Goal: Task Accomplishment & Management: Complete application form

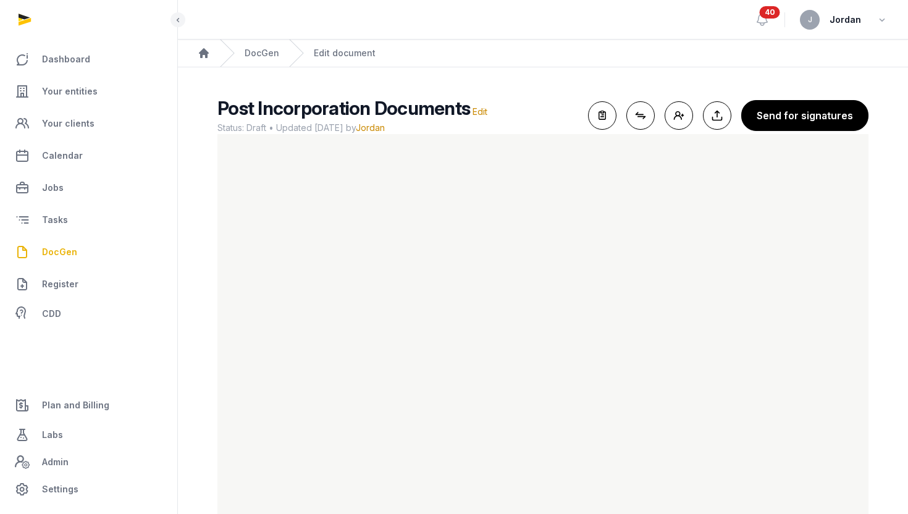
click at [346, 103] on span "Post Incorporation Documents" at bounding box center [344, 108] width 253 height 22
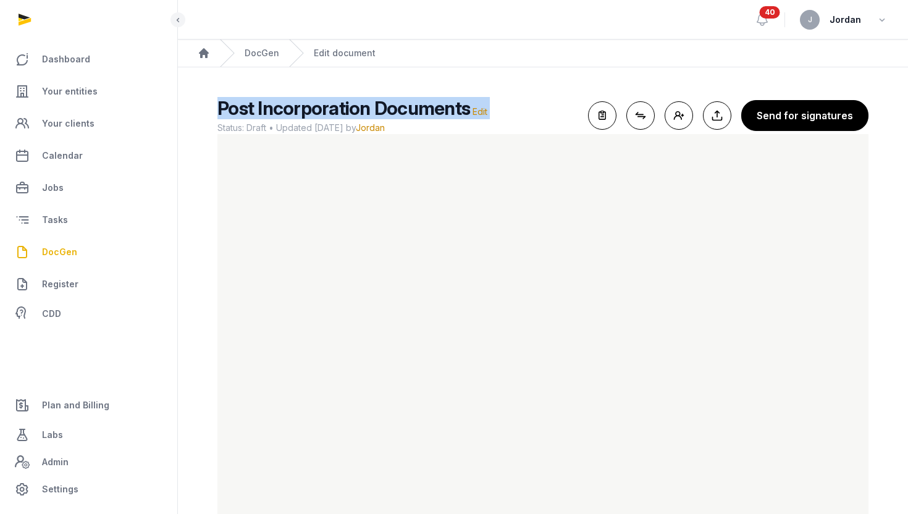
click at [346, 103] on span "Post Incorporation Documents" at bounding box center [344, 108] width 253 height 22
copy h2 "Post Incorporation Documents Edit"
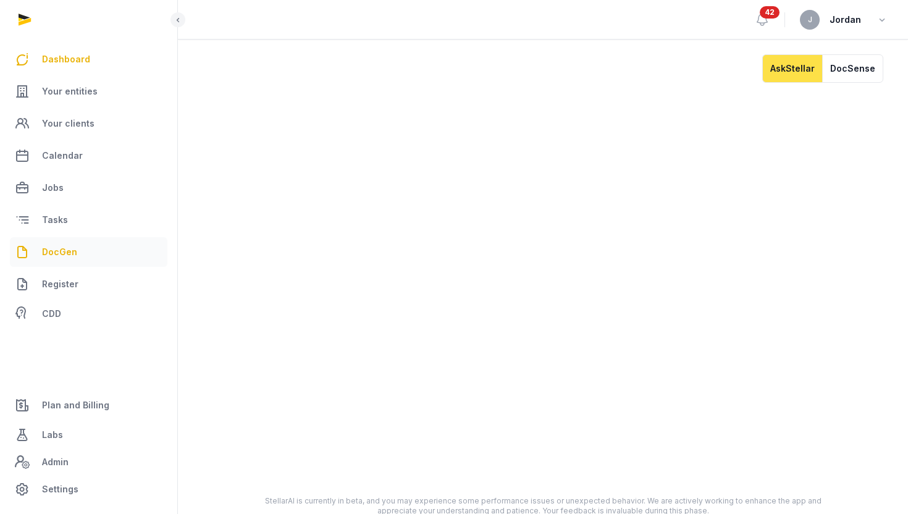
click at [78, 243] on link "DocGen" at bounding box center [89, 252] width 158 height 30
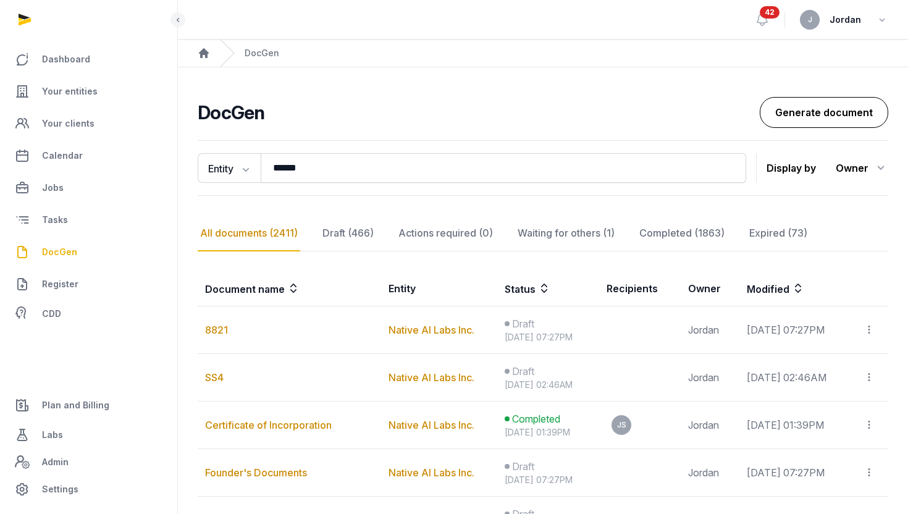
click at [784, 110] on link "Generate document" at bounding box center [824, 112] width 129 height 31
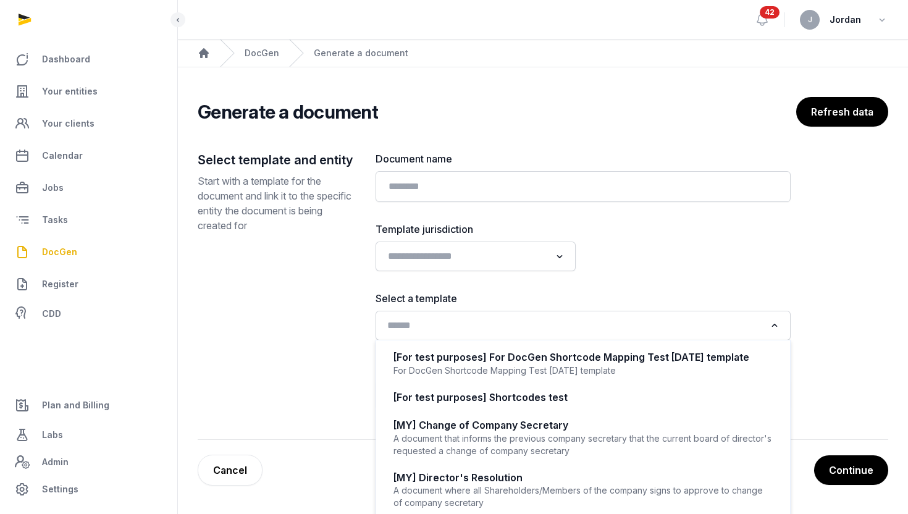
click at [472, 327] on input "Search for option" at bounding box center [574, 325] width 383 height 17
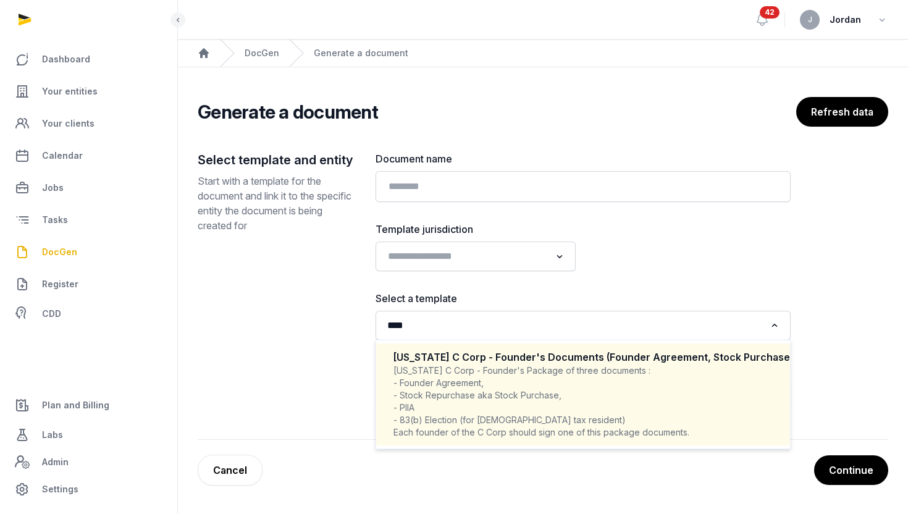
click at [536, 377] on div "Delaware C Corp - Founder's Package of three documents : - Founder Agreement, -…" at bounding box center [583, 402] width 379 height 74
type input "****"
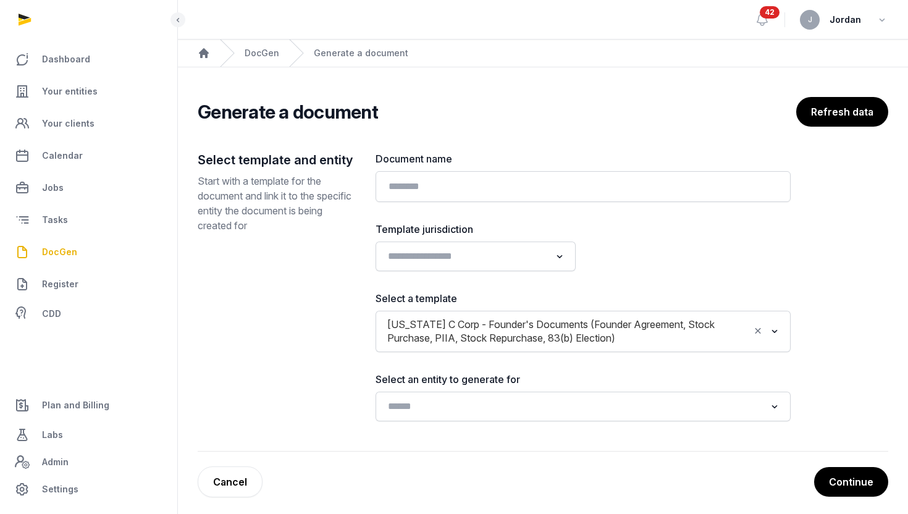
click at [523, 168] on div "Document name" at bounding box center [583, 176] width 415 height 51
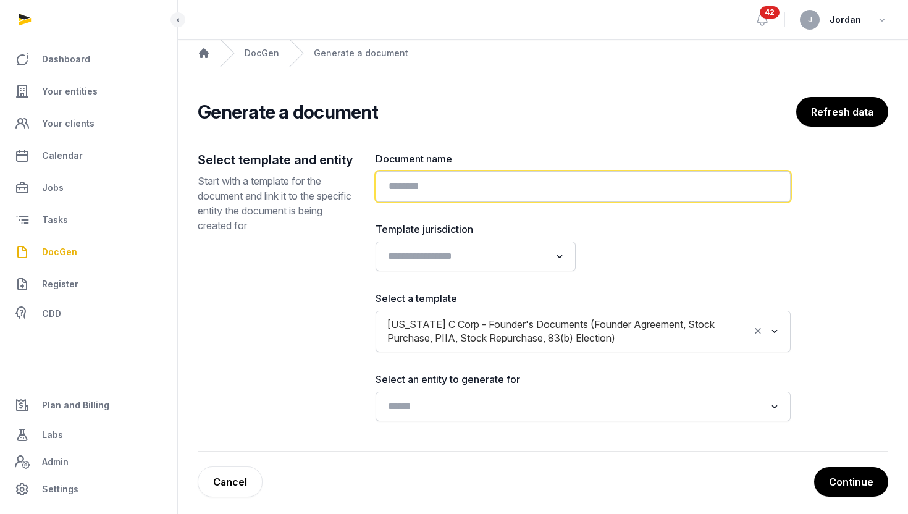
click at [522, 188] on input "text" at bounding box center [583, 186] width 415 height 31
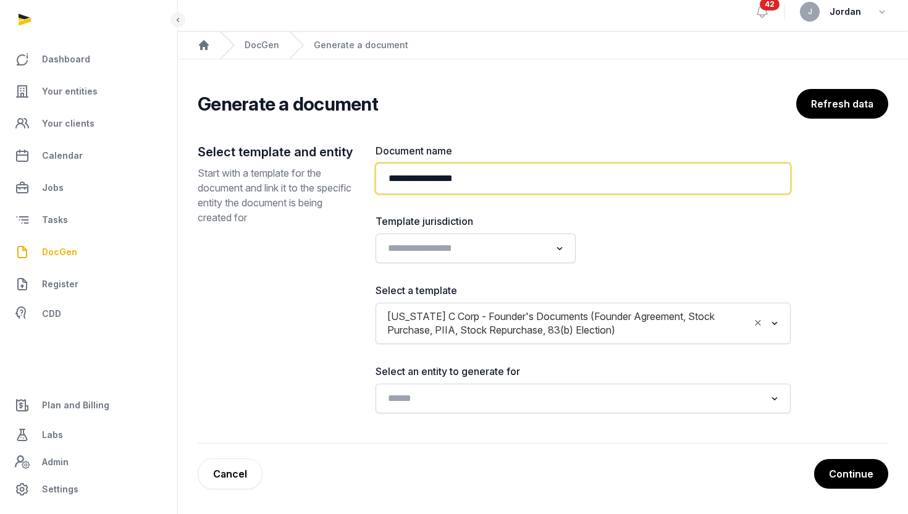
type input "**********"
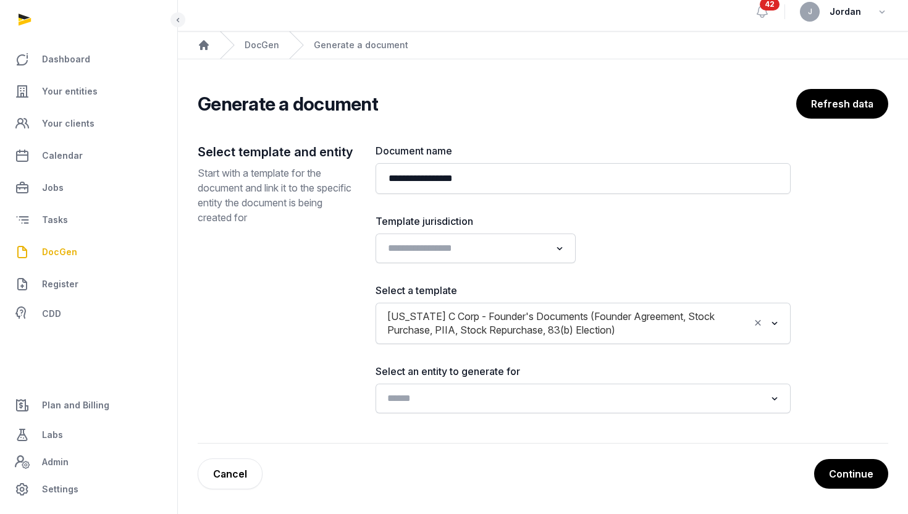
click at [520, 399] on input "Search for option" at bounding box center [574, 398] width 383 height 17
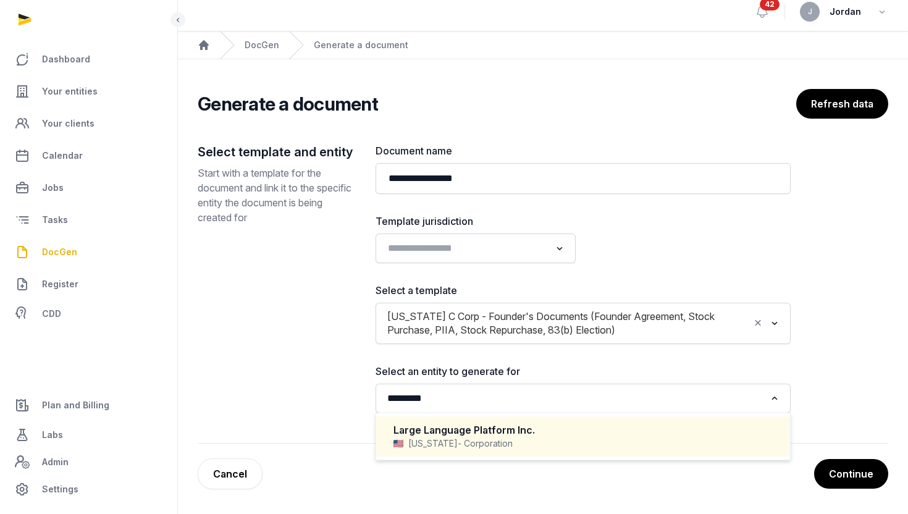
click at [540, 443] on div "Delaware - Corporation" at bounding box center [583, 444] width 379 height 12
type input "*********"
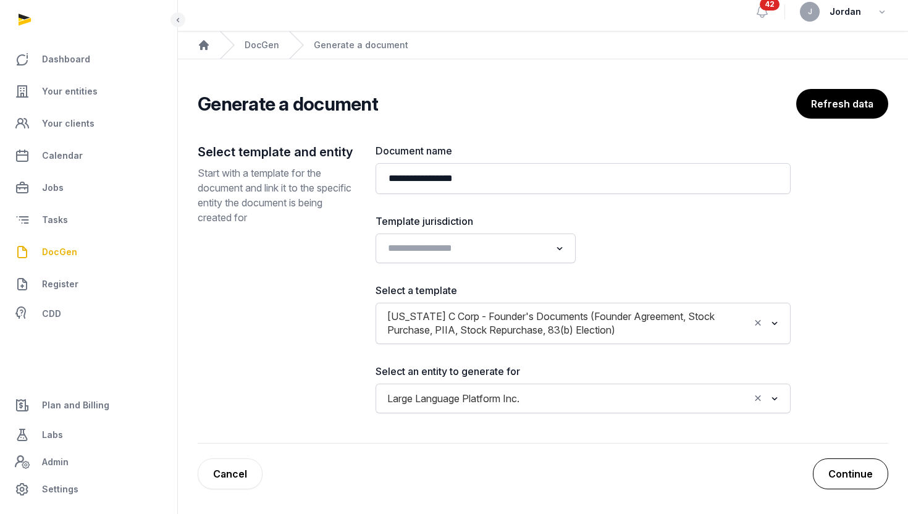
click at [860, 480] on button "Continue" at bounding box center [850, 474] width 75 height 31
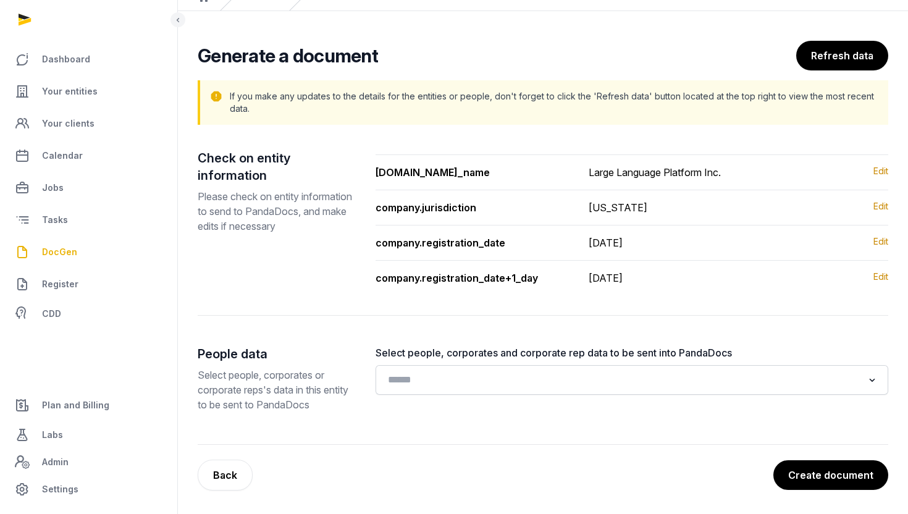
scroll to position [57, 0]
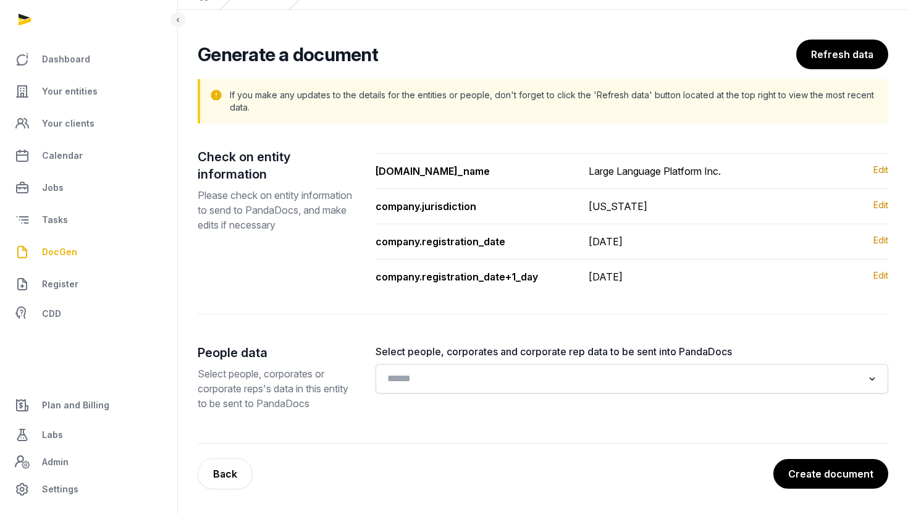
click at [602, 375] on input "Search for option" at bounding box center [623, 378] width 481 height 17
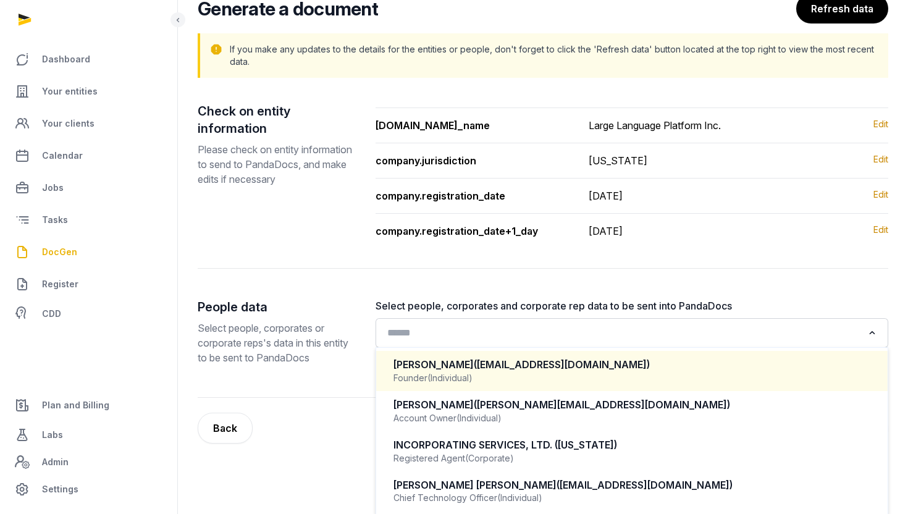
scroll to position [104, 0]
click at [583, 372] on div "Founder (Individual)" at bounding box center [633, 377] width 478 height 12
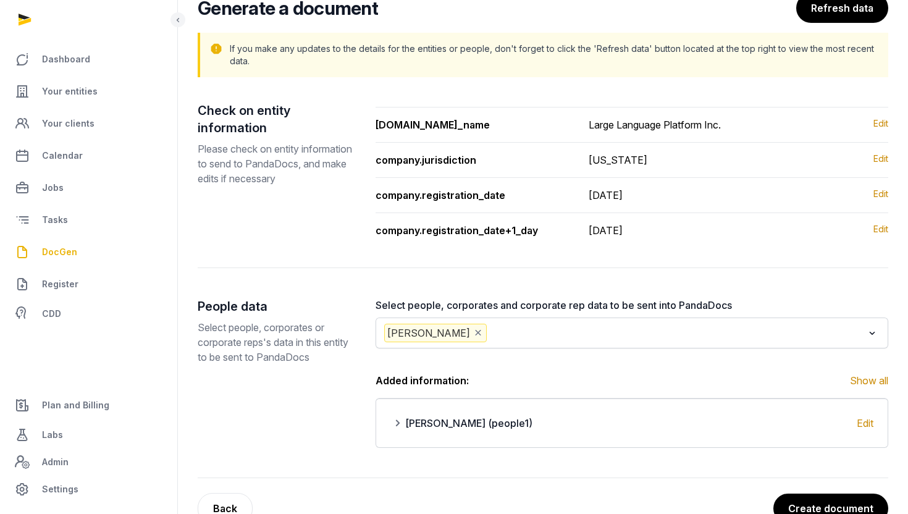
scroll to position [108, 0]
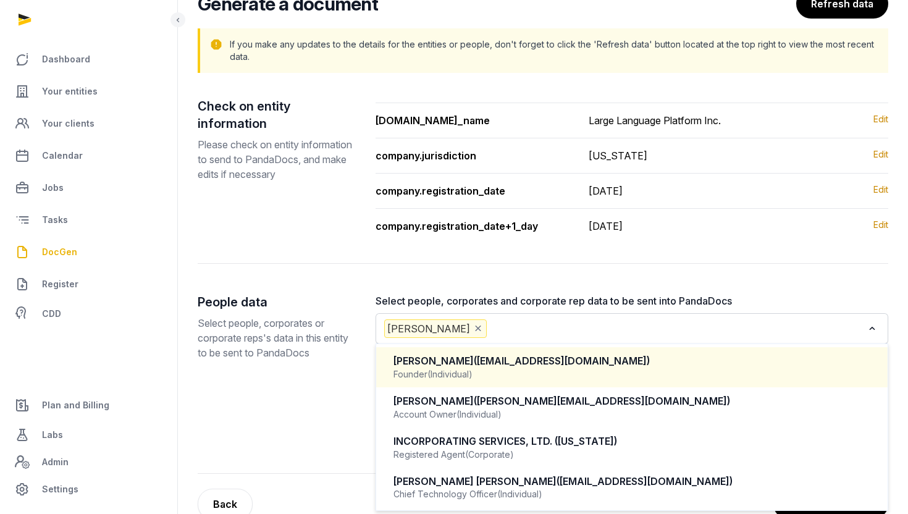
click at [591, 327] on input "Search for option" at bounding box center [676, 329] width 375 height 19
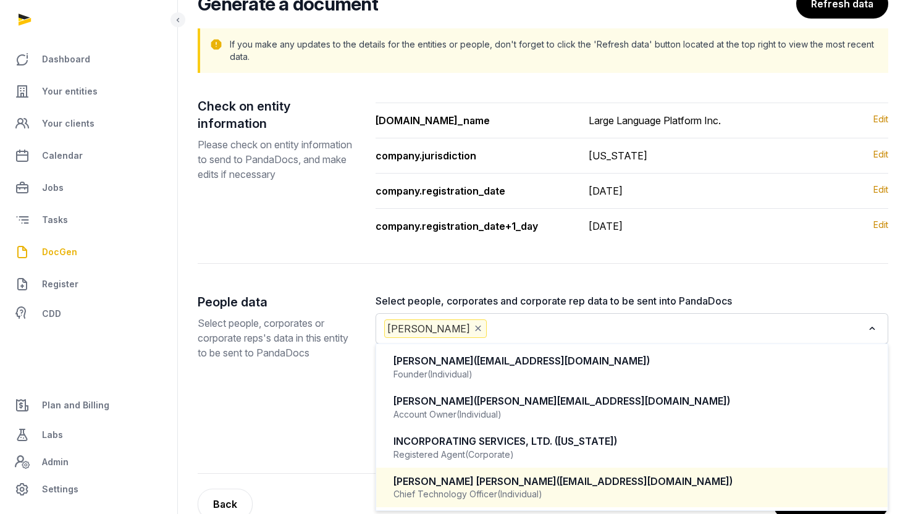
click at [524, 488] on span "(Individual)" at bounding box center [519, 494] width 45 height 12
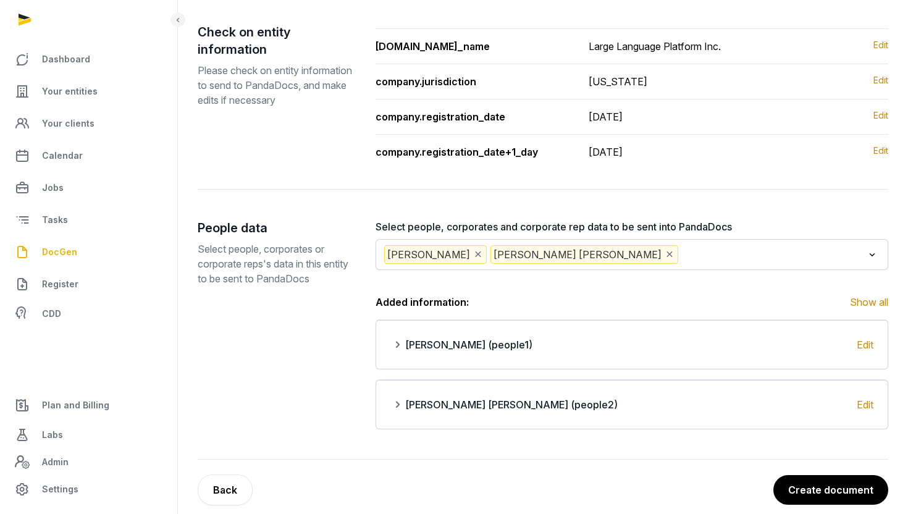
scroll to position [198, 0]
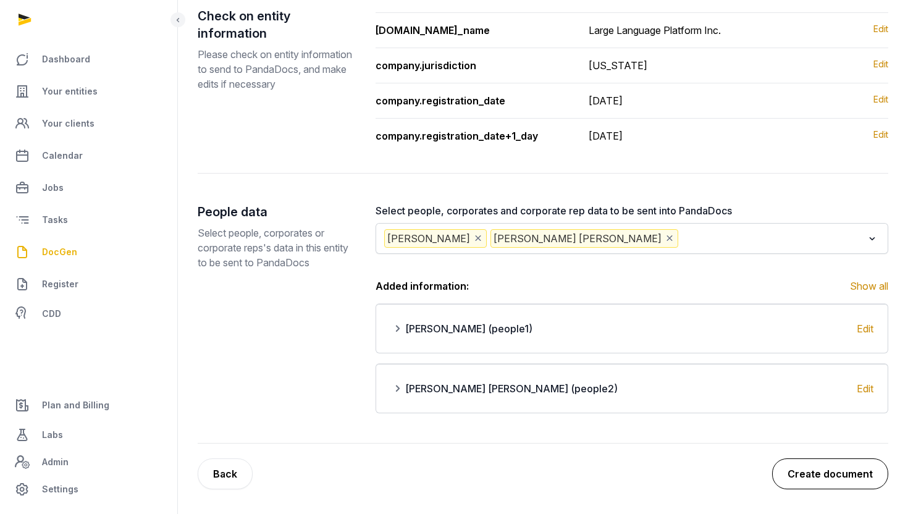
click at [832, 475] on button "Create document" at bounding box center [830, 474] width 116 height 31
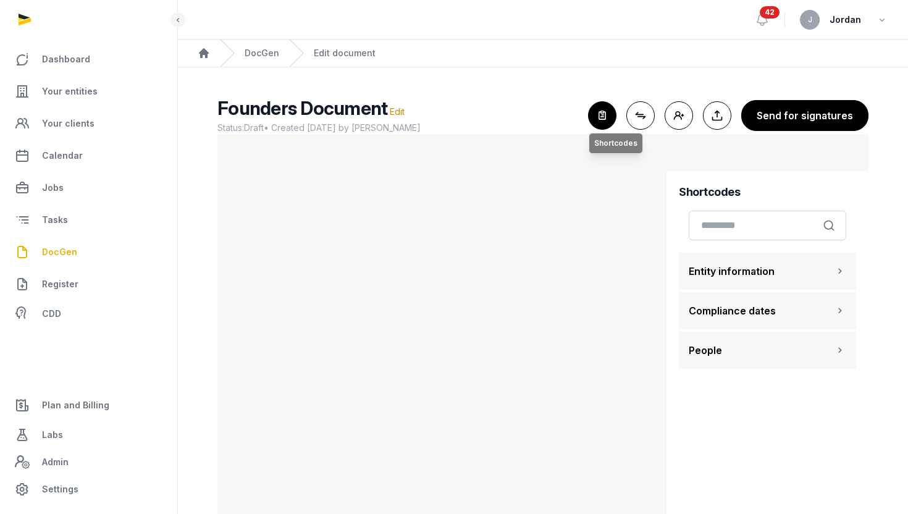
click at [615, 123] on icon "button" at bounding box center [602, 115] width 27 height 27
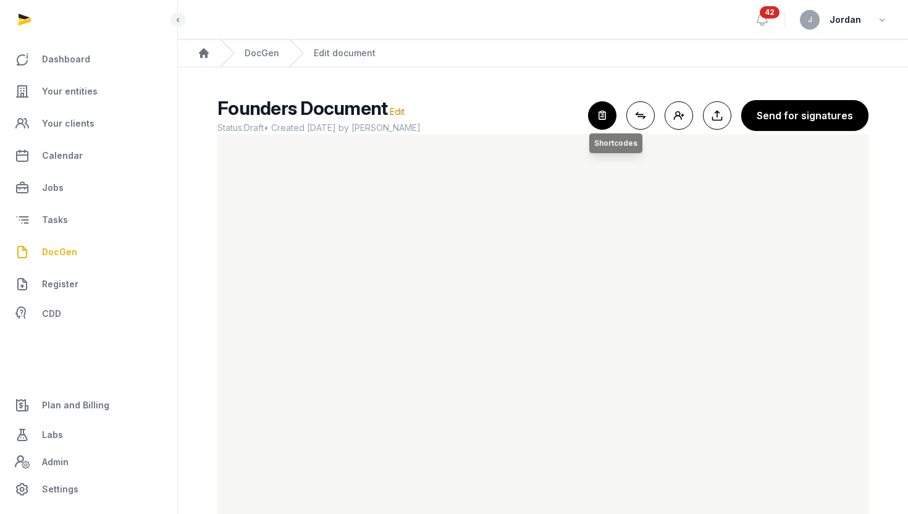
click at [614, 122] on icon "button" at bounding box center [602, 115] width 27 height 27
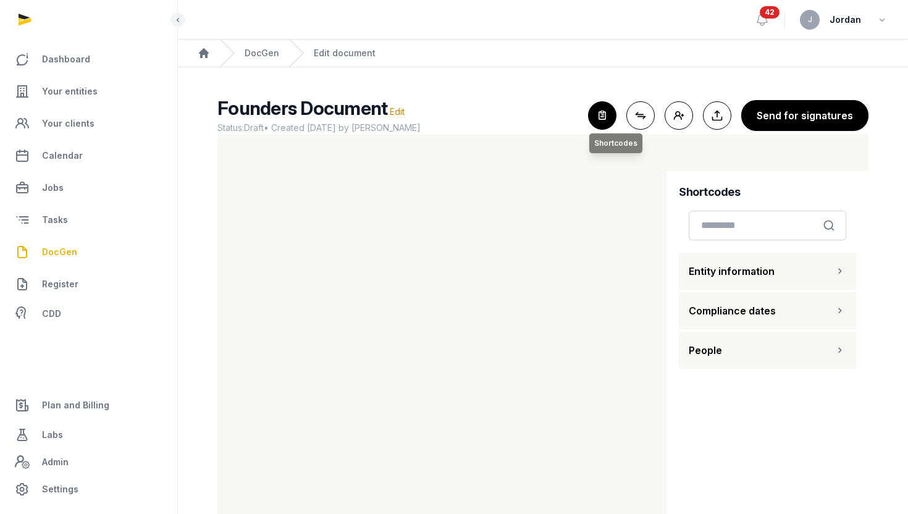
click at [609, 114] on icon "button" at bounding box center [602, 115] width 27 height 27
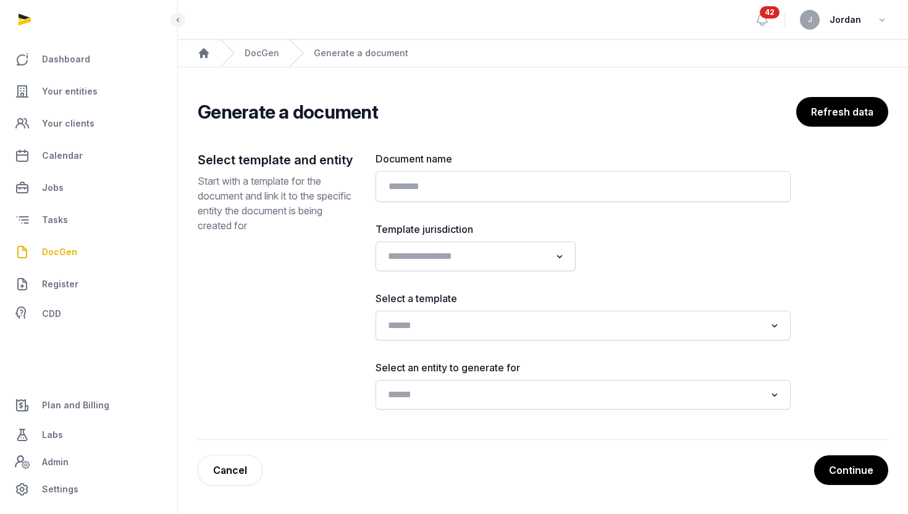
click at [540, 169] on div "Document name" at bounding box center [583, 176] width 415 height 51
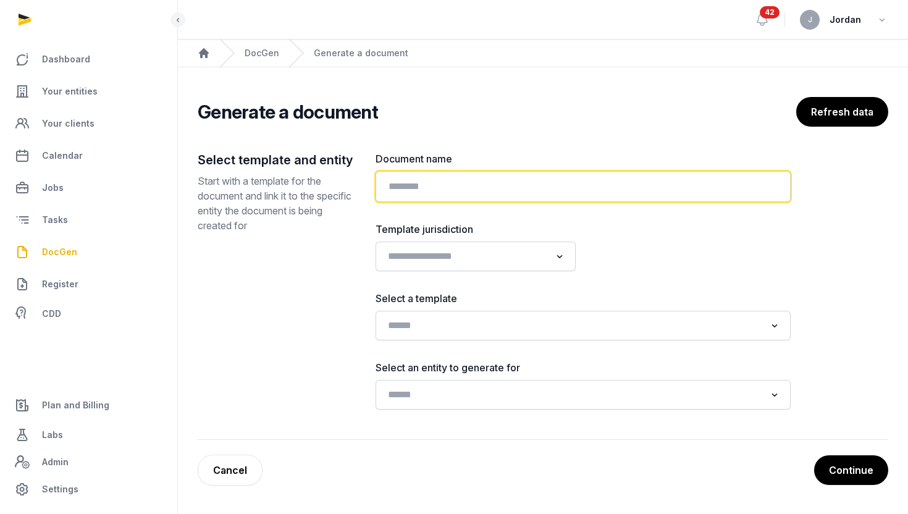
click at [540, 175] on input "text" at bounding box center [583, 186] width 415 height 31
type input "****"
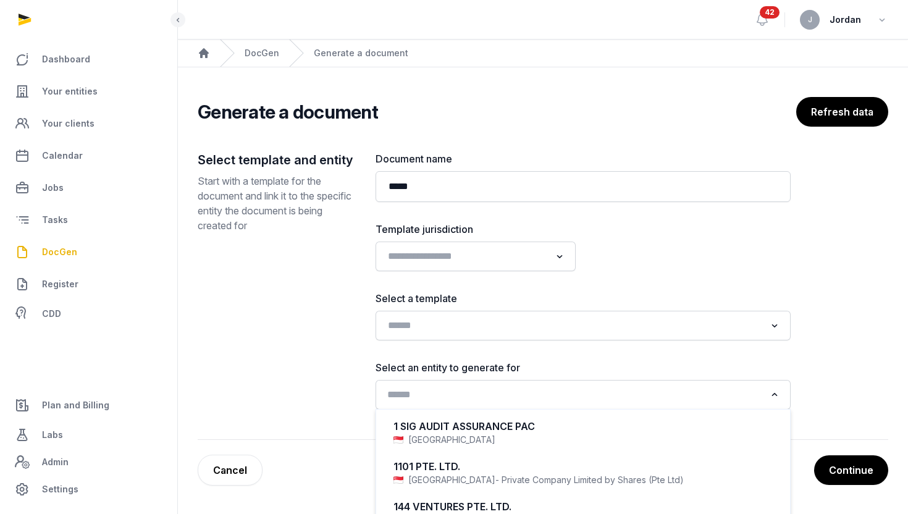
click at [482, 389] on input "Search for option" at bounding box center [574, 394] width 383 height 17
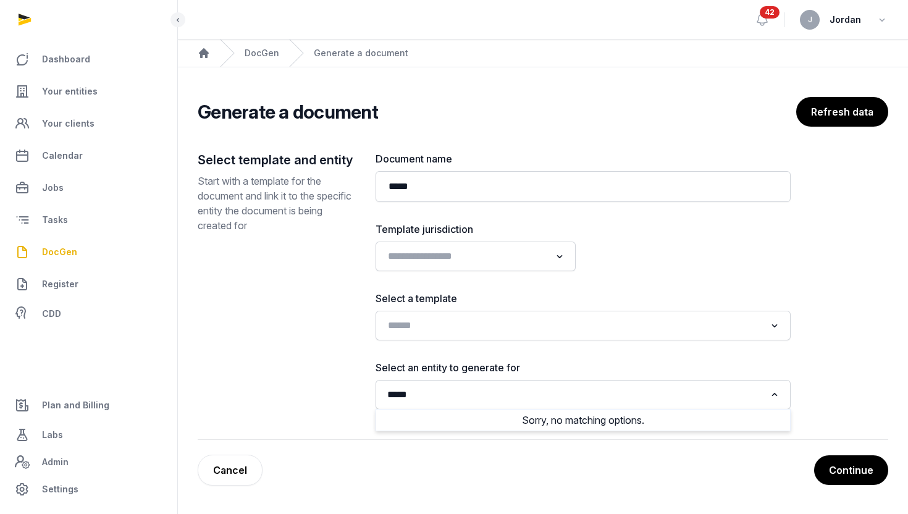
type input "****"
click at [514, 394] on input "Search for option" at bounding box center [574, 394] width 383 height 17
paste input "**********"
type input "**********"
click at [490, 317] on input "Search for option" at bounding box center [574, 325] width 383 height 17
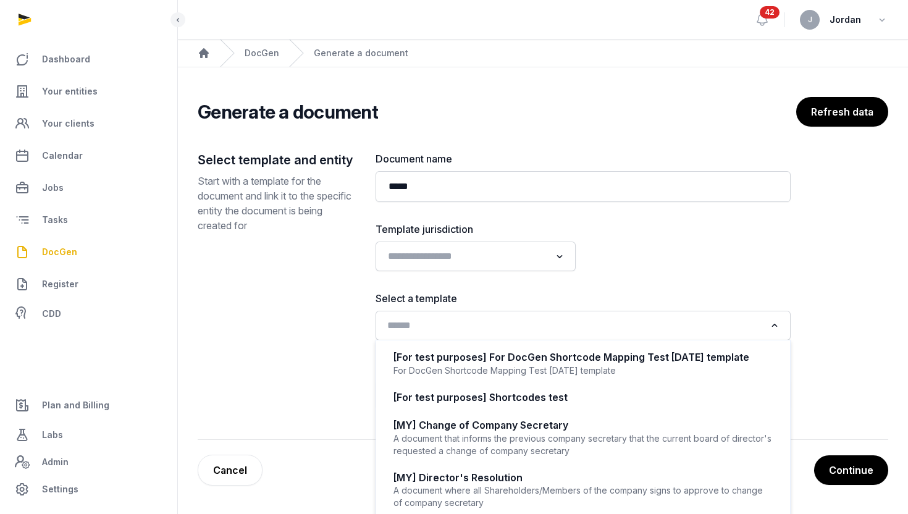
paste input "**********"
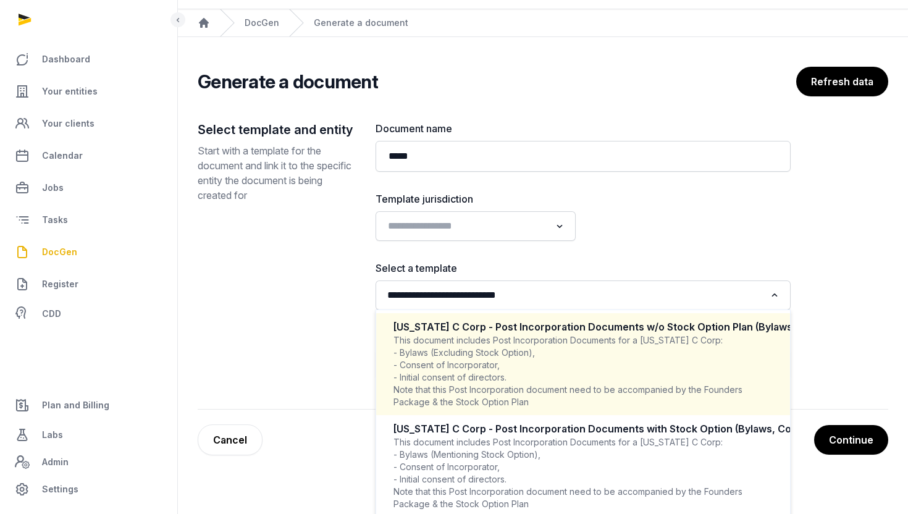
scroll to position [36, 0]
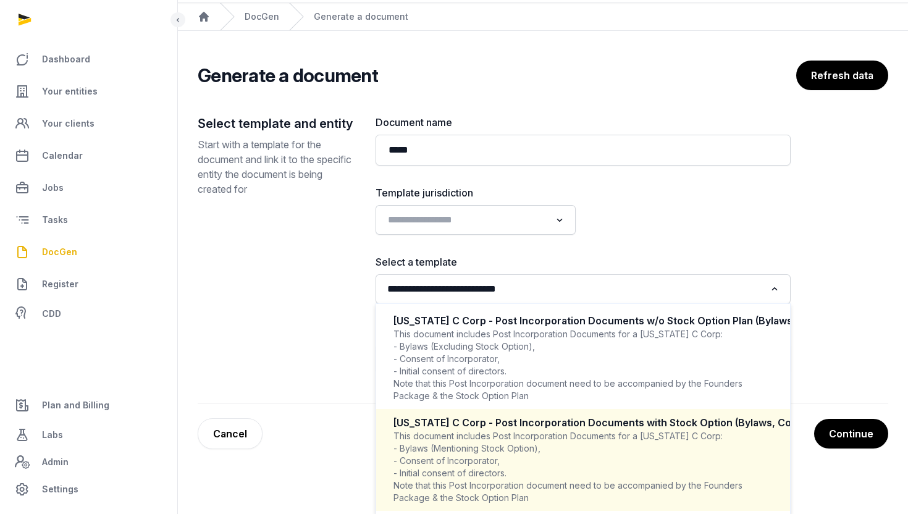
click at [533, 465] on div "This document includes Post Incorporation Documents for a Delaware C Corp: - By…" at bounding box center [583, 467] width 379 height 74
type input "**********"
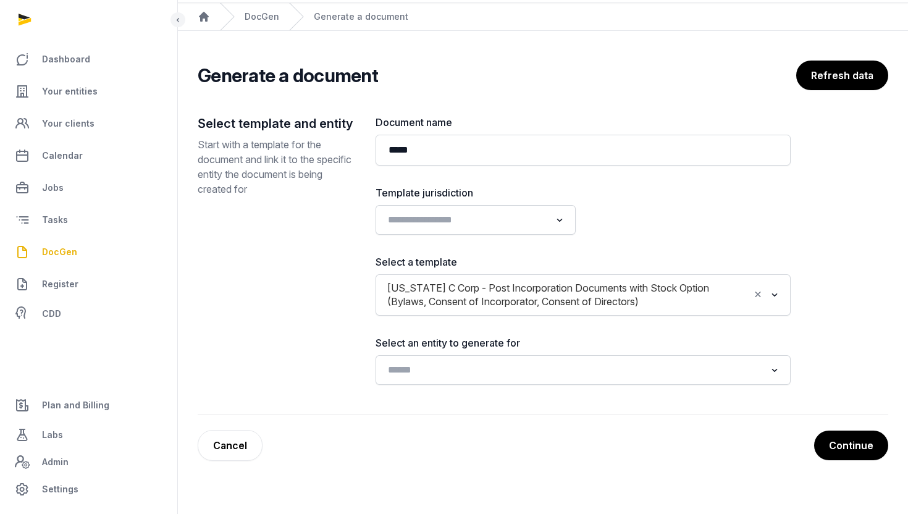
scroll to position [8, 0]
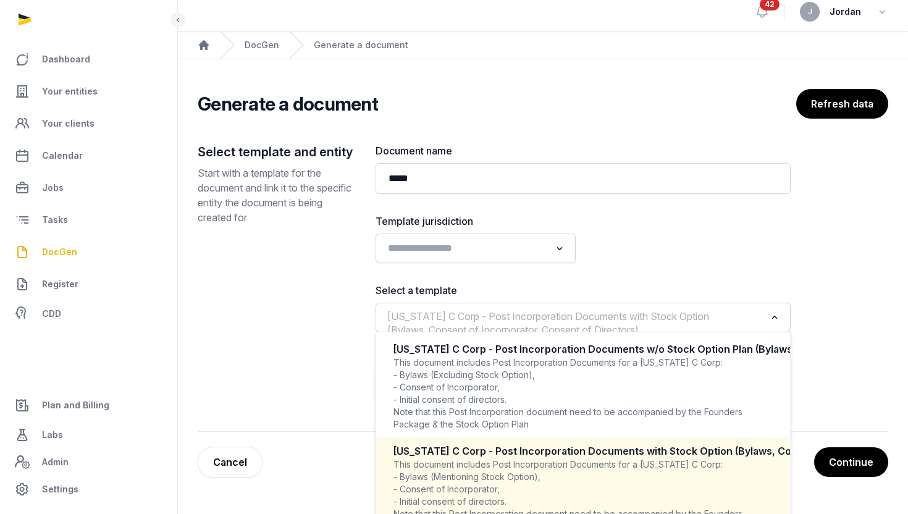
click at [781, 319] on icon "Search for option" at bounding box center [775, 317] width 12 height 15
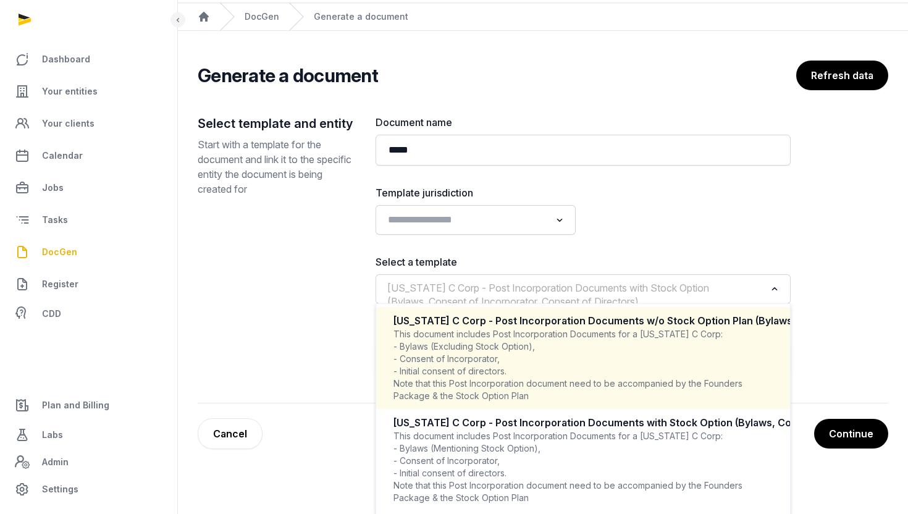
scroll to position [36, 0]
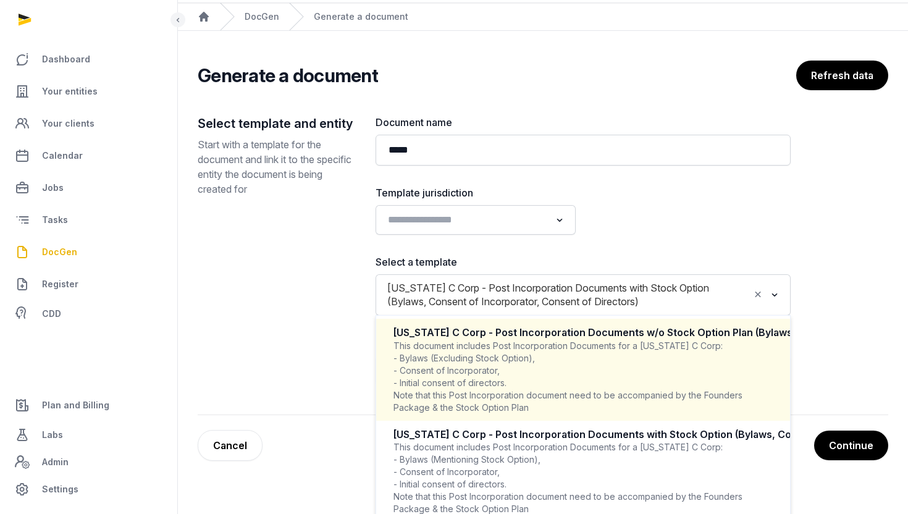
click at [742, 224] on div at bounding box center [691, 209] width 200 height 49
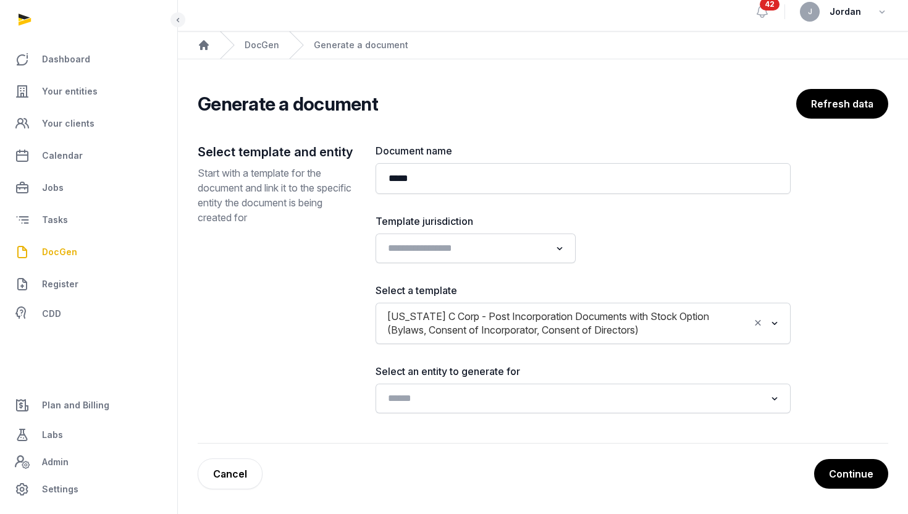
scroll to position [8, 0]
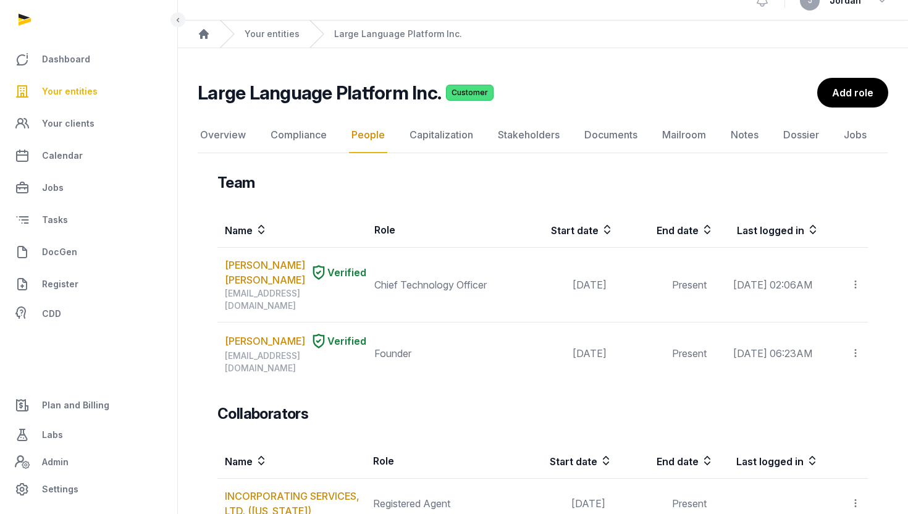
scroll to position [11, 0]
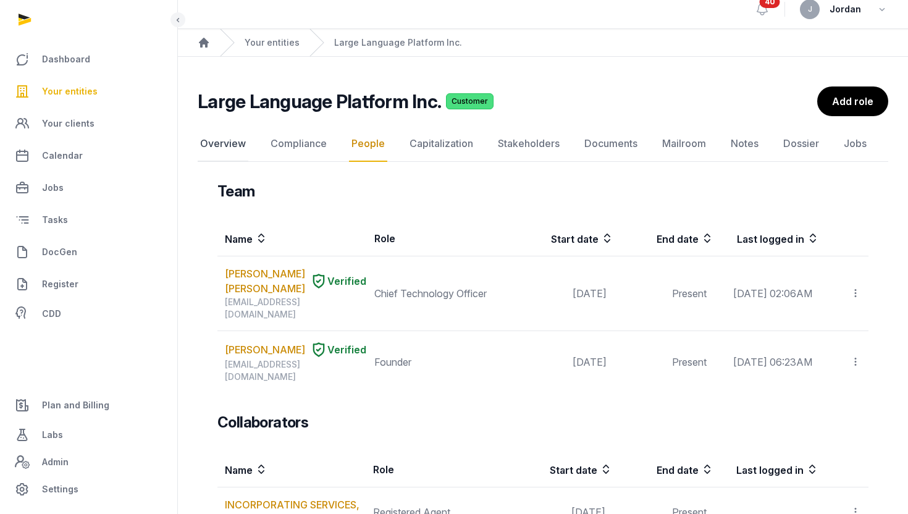
click at [245, 148] on link "Overview" at bounding box center [223, 144] width 51 height 36
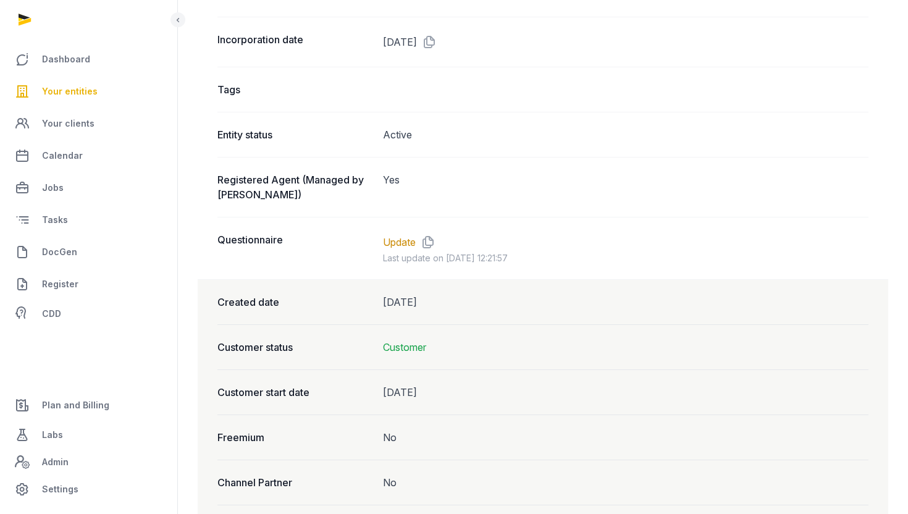
scroll to position [1008, 0]
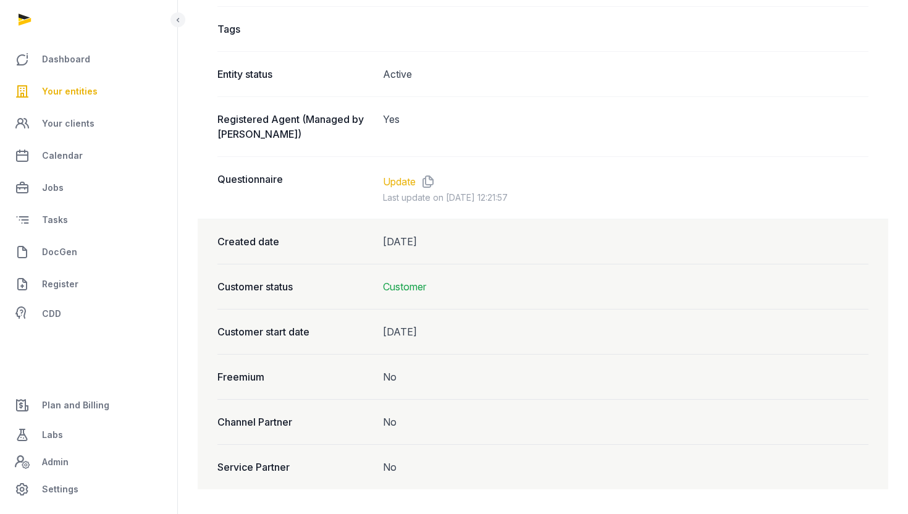
click at [408, 179] on link "Update" at bounding box center [399, 181] width 33 height 15
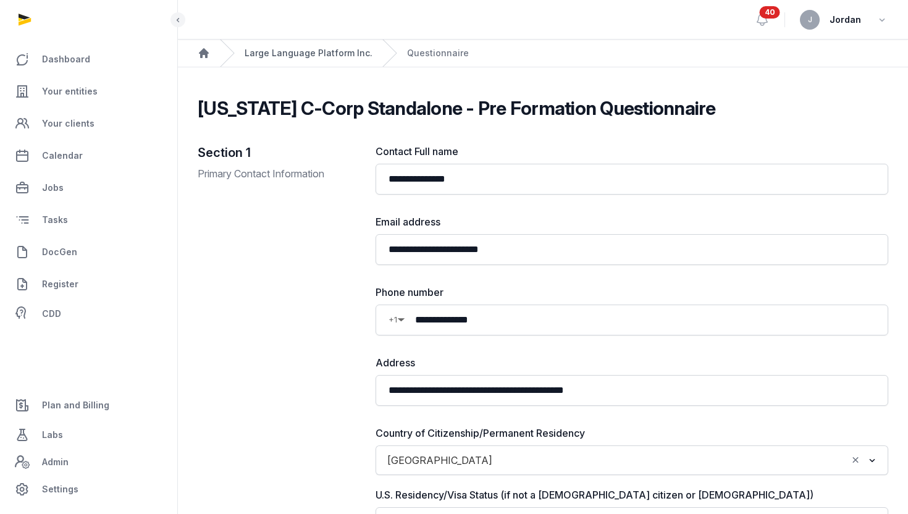
click at [362, 52] on link "Large Language Platform Inc." at bounding box center [309, 53] width 128 height 12
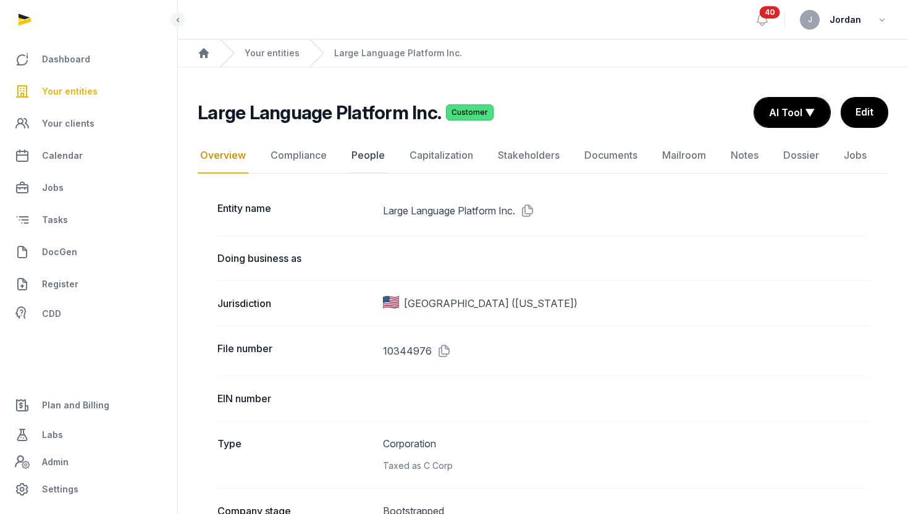
click at [368, 153] on link "People" at bounding box center [368, 156] width 38 height 36
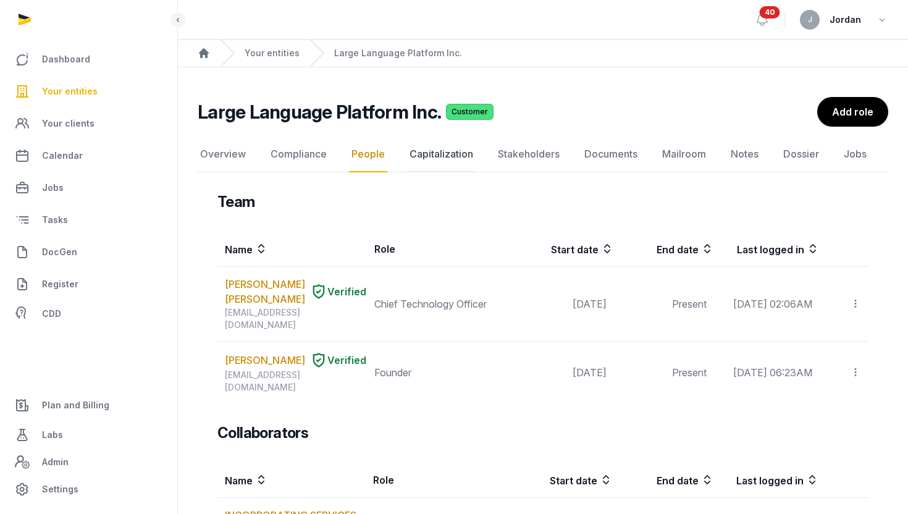
click at [472, 161] on link "Capitalization" at bounding box center [441, 155] width 69 height 36
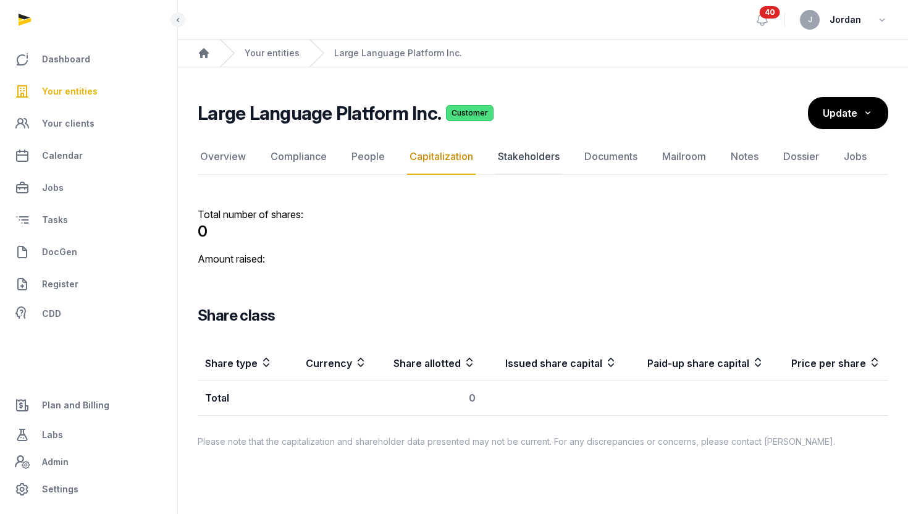
click at [513, 155] on link "Stakeholders" at bounding box center [529, 157] width 67 height 36
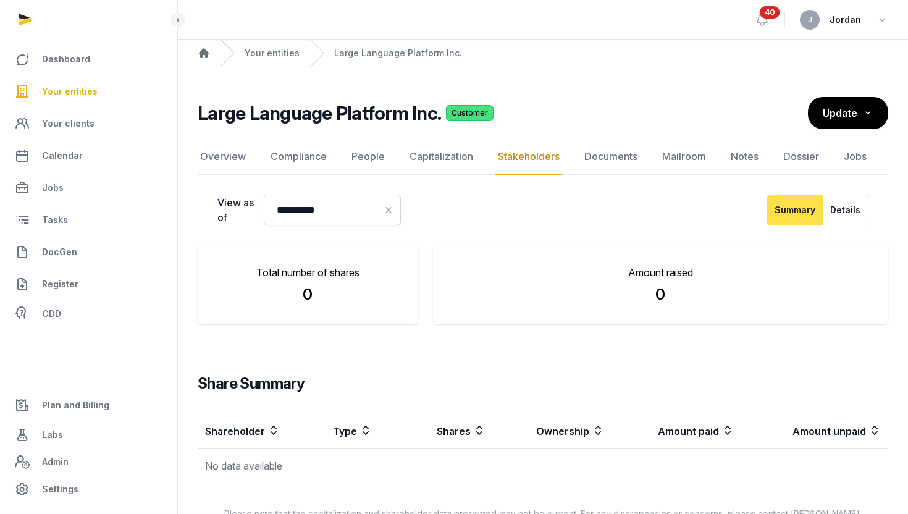
scroll to position [31, 0]
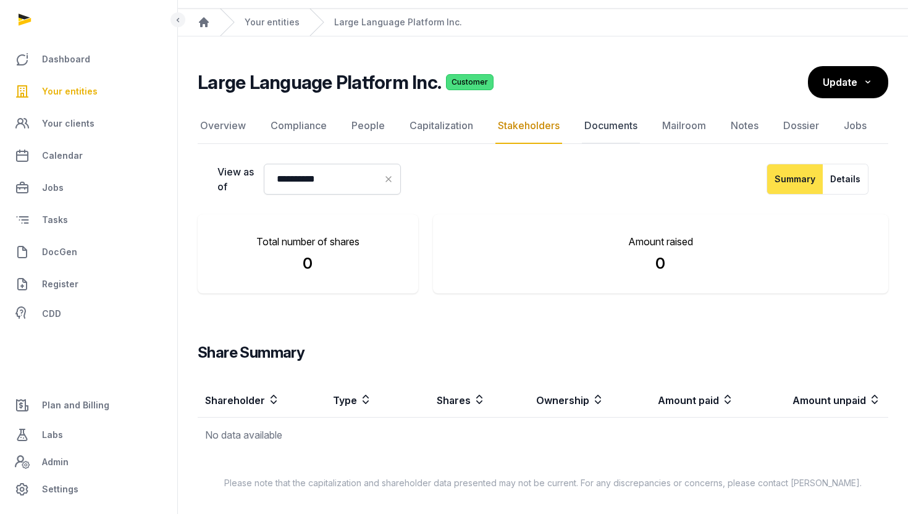
click at [603, 130] on link "Documents" at bounding box center [611, 126] width 58 height 36
